Goal: Information Seeking & Learning: Learn about a topic

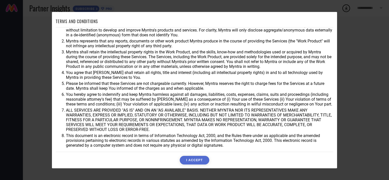
scroll to position [15, 0]
click at [191, 164] on button "I ACCEPT" at bounding box center [194, 160] width 29 height 9
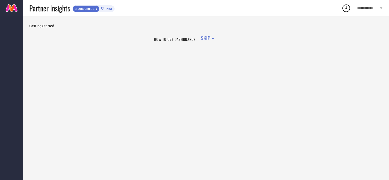
click at [210, 38] on span "SKIP »" at bounding box center [207, 37] width 13 height 5
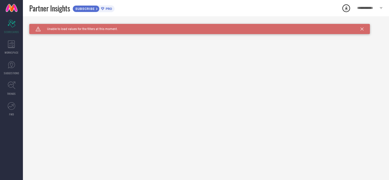
click at [72, 27] on span "Unable to load values for the filters at this moment." at bounding box center [79, 29] width 77 height 4
click at [6, 47] on div "WORKSPACE" at bounding box center [11, 47] width 23 height 20
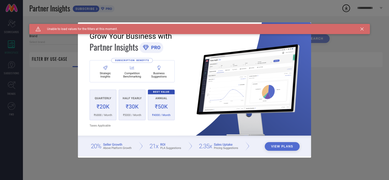
type input "1 STOP FASHION"
type input "All"
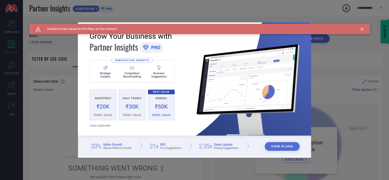
click at [360, 30] on div "Caution Created with Sketch. Unable to load values for the filters at this mome…" at bounding box center [199, 29] width 341 height 10
click at [362, 28] on icon at bounding box center [362, 29] width 3 height 3
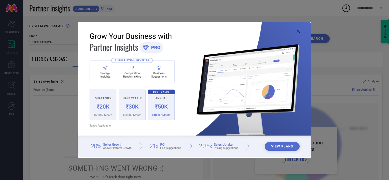
click at [288, 148] on button "View Plans" at bounding box center [282, 146] width 35 height 9
click at [62, 38] on div "View Plans" at bounding box center [194, 90] width 389 height 180
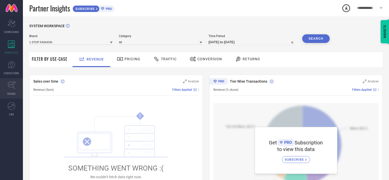
click at [12, 91] on link "TRENDS" at bounding box center [11, 88] width 23 height 20
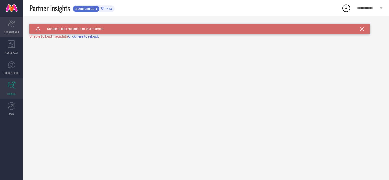
click at [11, 20] on icon at bounding box center [12, 24] width 8 height 8
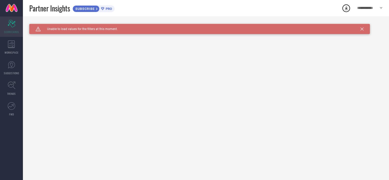
click at [11, 20] on icon at bounding box center [12, 24] width 8 height 8
